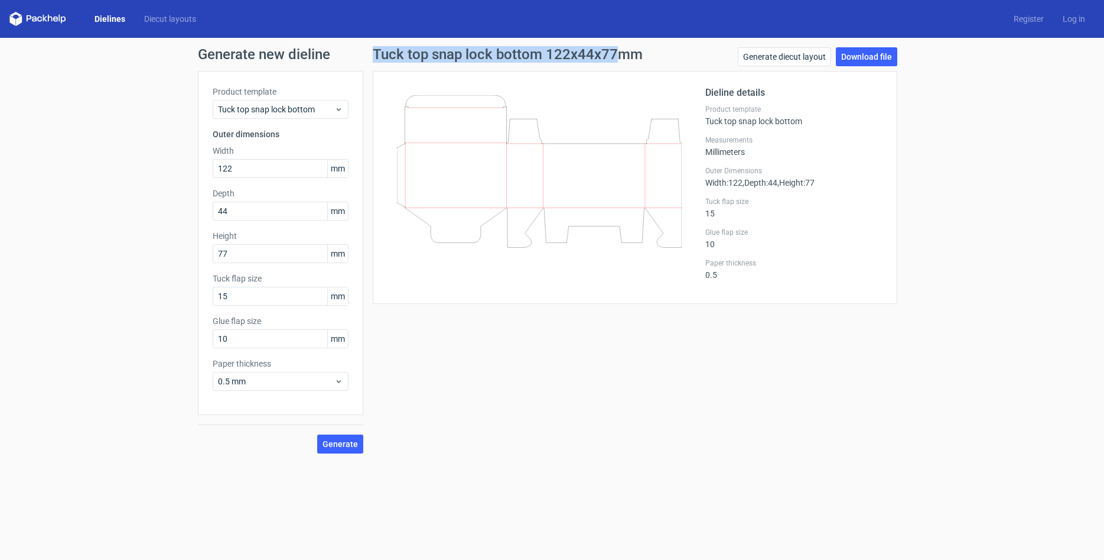
drag, startPoint x: 375, startPoint y: 54, endPoint x: 615, endPoint y: 64, distance: 240.1
click at [615, 64] on div "Tuck top snap lock bottom 122x44x77mm Generate diecut layout Download file" at bounding box center [635, 59] width 525 height 24
click at [496, 56] on h1 "Tuck top snap lock bottom 122x44x77mm" at bounding box center [508, 54] width 270 height 14
drag, startPoint x: 469, startPoint y: 54, endPoint x: 529, endPoint y: 57, distance: 60.9
click at [512, 60] on h1 "Tuck top snap lock bottom 122x44x77mm" at bounding box center [508, 54] width 270 height 14
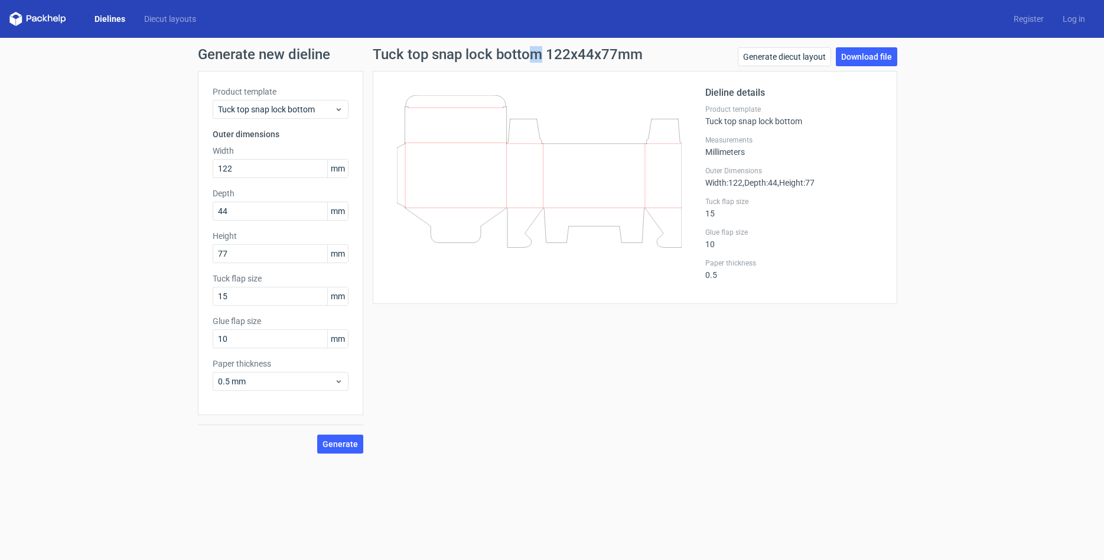
click at [537, 57] on h1 "Tuck top snap lock bottom 122x44x77mm" at bounding box center [508, 54] width 270 height 14
click at [535, 57] on h1 "Tuck top snap lock bottom 122x44x77mm" at bounding box center [508, 54] width 270 height 14
drag, startPoint x: 642, startPoint y: 52, endPoint x: 370, endPoint y: 57, distance: 271.9
click at [370, 57] on div "Tuck top snap lock bottom 122x44x77mm Generate diecut layout Download file Diel…" at bounding box center [635, 250] width 544 height 406
click at [371, 53] on div "Tuck top snap lock bottom 122x44x77mm Generate diecut layout Download file Diel…" at bounding box center [635, 250] width 544 height 406
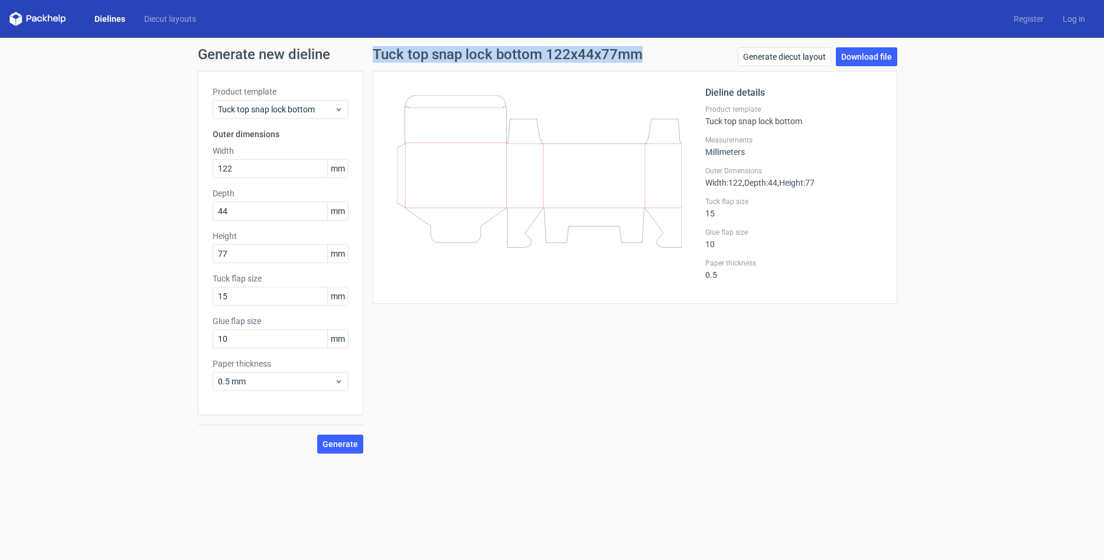
drag, startPoint x: 370, startPoint y: 53, endPoint x: 629, endPoint y: 54, distance: 258.8
click at [629, 54] on div "Tuck top snap lock bottom 122x44x77mm Generate diecut layout Download file Diel…" at bounding box center [635, 250] width 544 height 406
drag, startPoint x: 648, startPoint y: 54, endPoint x: 682, endPoint y: 45, distance: 35.0
click at [653, 54] on div "Tuck top snap lock bottom 122x44x77mm Generate diecut layout Download file" at bounding box center [635, 59] width 525 height 24
click at [95, 154] on div "Generate new dieline Product template Tuck top snap lock bottom Outer dimension…" at bounding box center [552, 250] width 1104 height 425
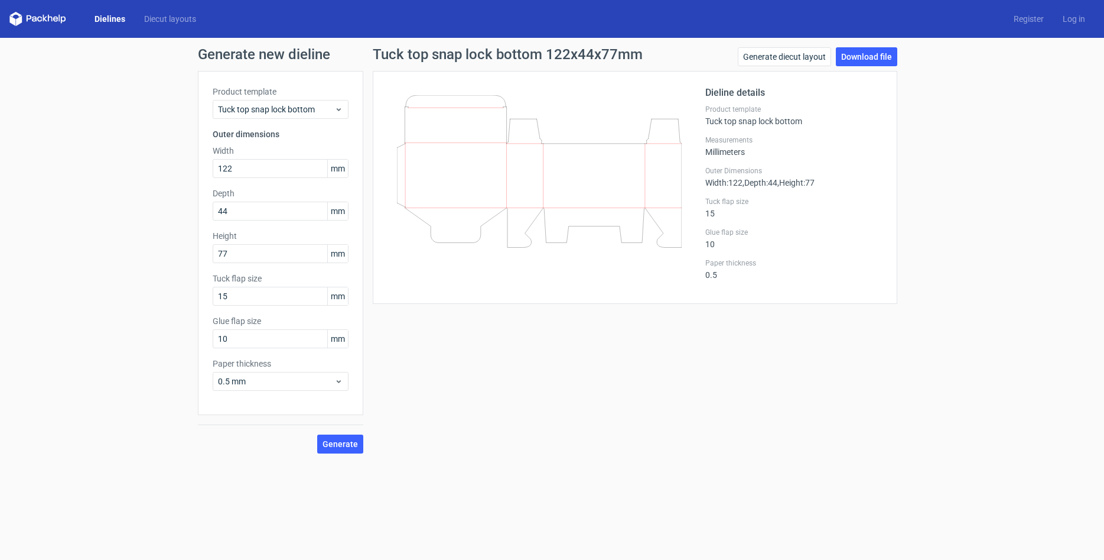
click at [206, 168] on div "Product template Tuck top snap lock bottom Outer dimensions Width 122 mm Depth …" at bounding box center [280, 243] width 165 height 344
click at [106, 204] on div "Generate new dieline Product template Tuck top snap lock bottom Outer dimension…" at bounding box center [552, 250] width 1104 height 425
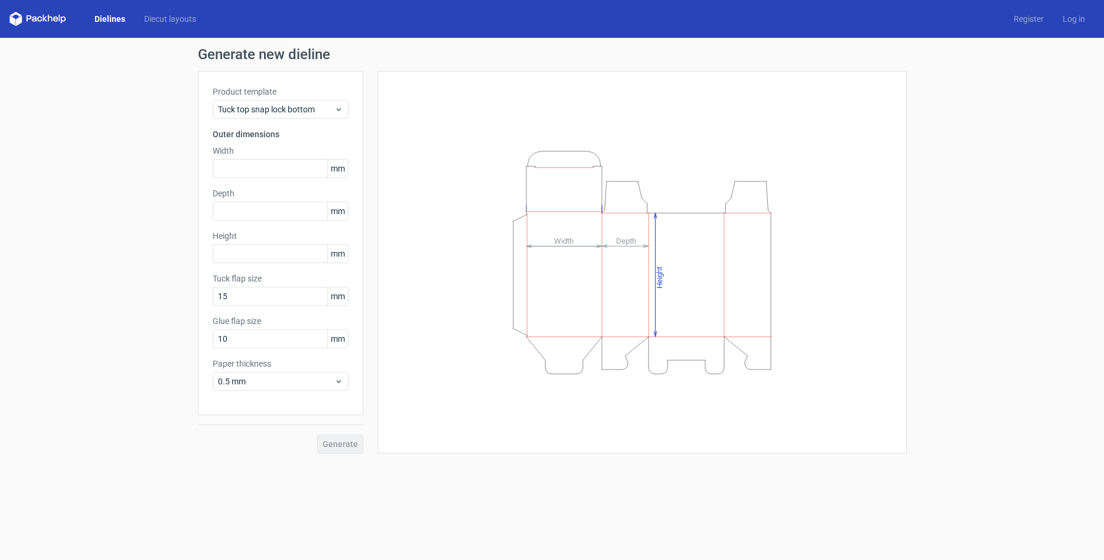
click at [96, 146] on div "Generate new dieline Product template Tuck top snap lock bottom Outer dimension…" at bounding box center [552, 250] width 1104 height 425
